Goal: Information Seeking & Learning: Learn about a topic

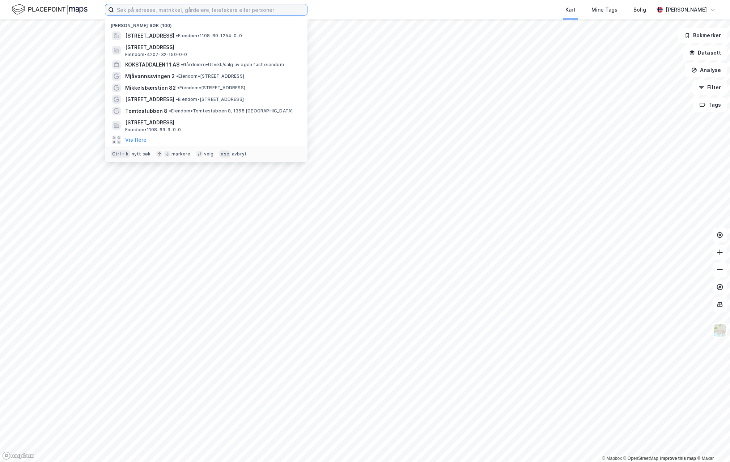
click at [183, 9] on input at bounding box center [210, 9] width 193 height 11
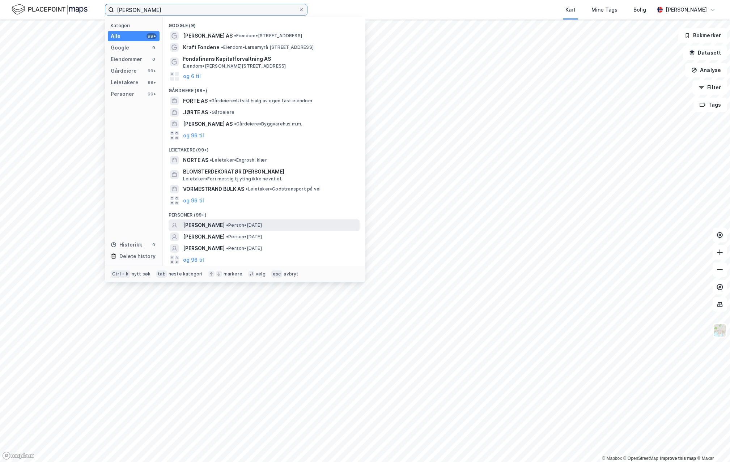
type input "[PERSON_NAME]"
click at [262, 225] on span "• Person • [DATE]" at bounding box center [244, 225] width 36 height 6
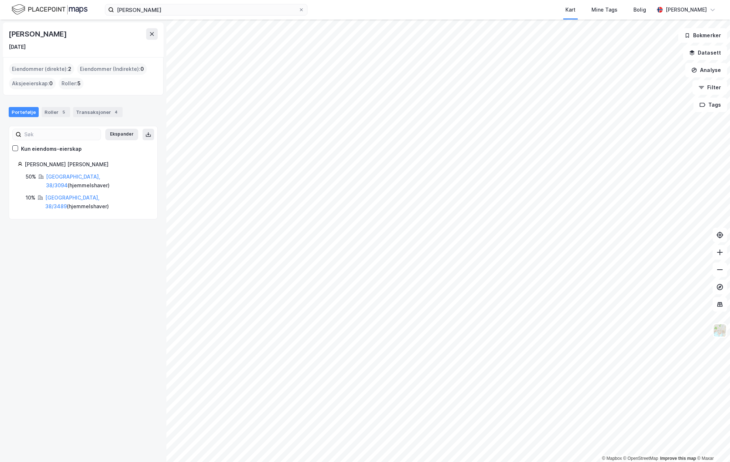
click at [40, 73] on div "Eiendommer (direkte) : 2" at bounding box center [41, 69] width 65 height 12
click at [46, 67] on div "Eiendommer (direkte) : 2" at bounding box center [41, 69] width 65 height 12
click at [82, 177] on link "[GEOGRAPHIC_DATA], 38/3094" at bounding box center [73, 181] width 54 height 15
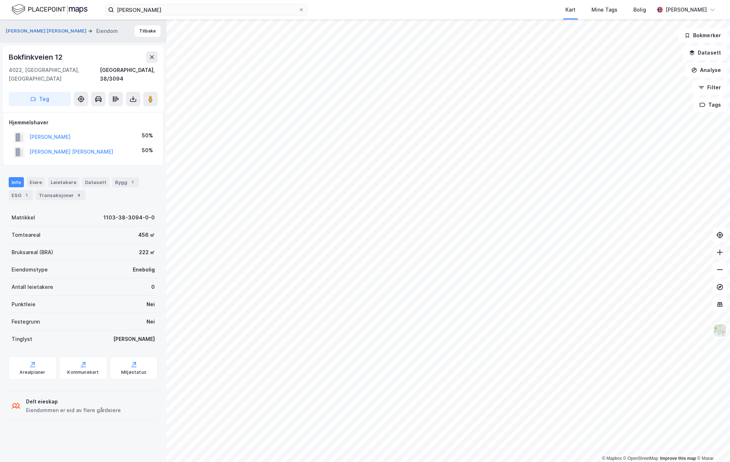
click at [721, 255] on icon at bounding box center [719, 252] width 7 height 7
click at [720, 253] on icon at bounding box center [719, 252] width 7 height 7
